Goal: Task Accomplishment & Management: Manage account settings

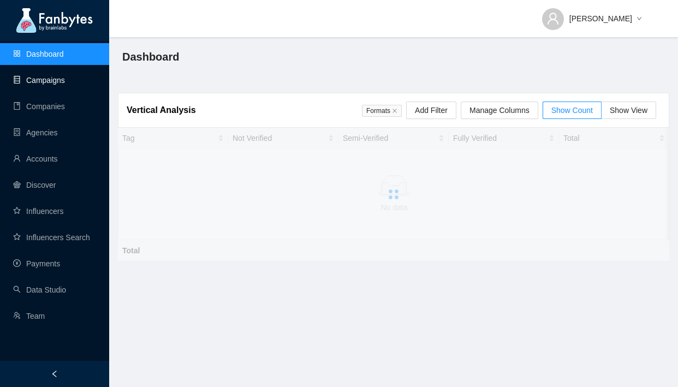
click at [65, 85] on link "Campaigns" at bounding box center [39, 80] width 52 height 9
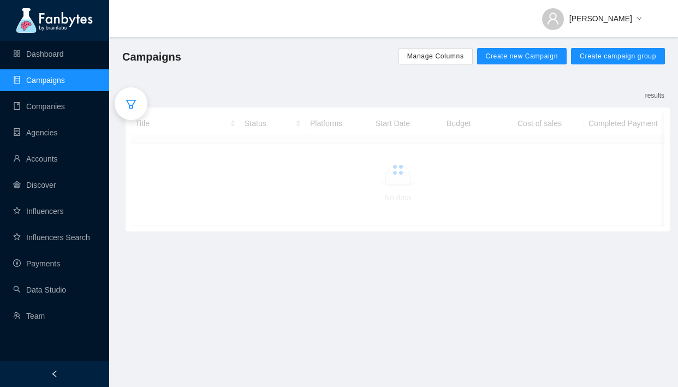
click at [131, 104] on icon "filter" at bounding box center [131, 104] width 11 height 11
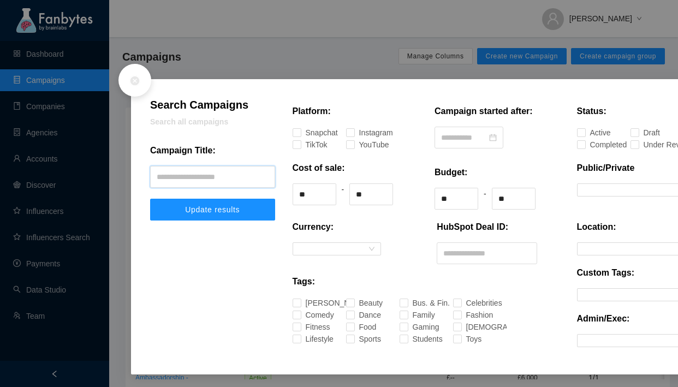
click at [194, 170] on input "text" at bounding box center [212, 177] width 125 height 22
click at [233, 247] on div at bounding box center [212, 290] width 143 height 138
click at [240, 175] on input "text" at bounding box center [212, 177] width 125 height 22
type input "*****"
click at [150, 199] on button "Update results" at bounding box center [212, 210] width 125 height 22
